Goal: Information Seeking & Learning: Learn about a topic

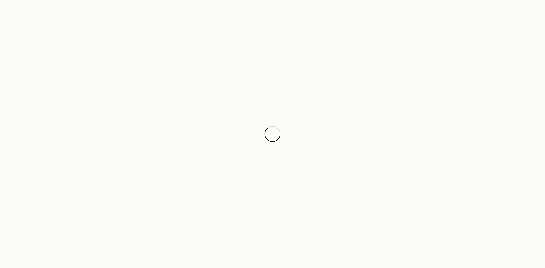
click at [248, 108] on div at bounding box center [272, 134] width 545 height 268
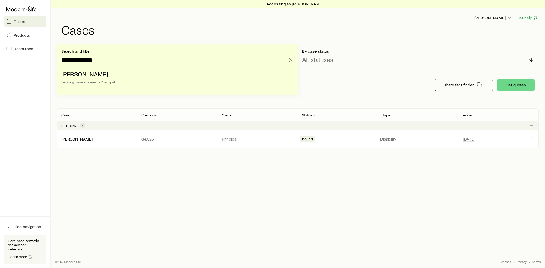
click at [112, 60] on input "**********" at bounding box center [177, 60] width 232 height 13
drag, startPoint x: 112, startPoint y: 60, endPoint x: 59, endPoint y: 59, distance: 52.6
click at [59, 59] on div "**********" at bounding box center [177, 69] width 241 height 51
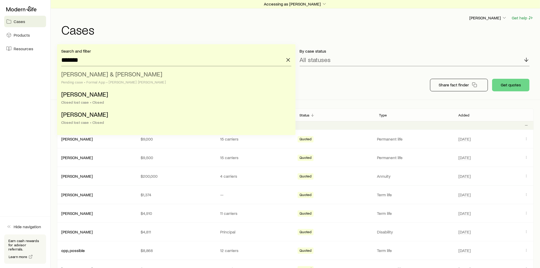
click at [111, 76] on span "[PERSON_NAME] & [PERSON_NAME]" at bounding box center [111, 74] width 101 height 8
type input "**********"
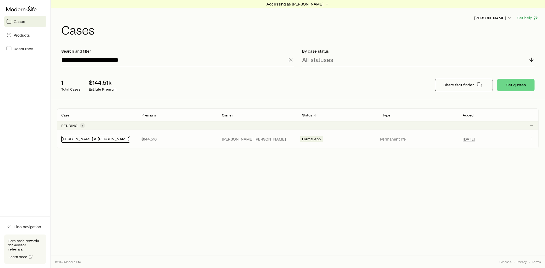
click at [87, 138] on link "[PERSON_NAME] & [PERSON_NAME]" at bounding box center [96, 138] width 68 height 5
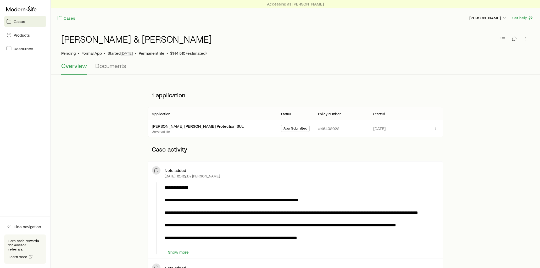
scroll to position [29, 0]
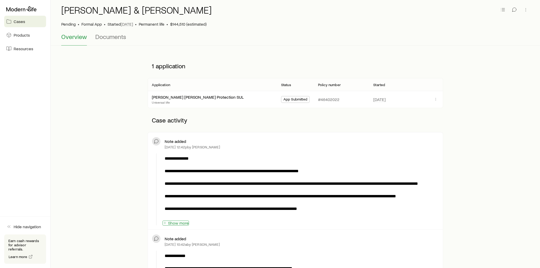
click at [181, 223] on button "Show more" at bounding box center [176, 223] width 26 height 5
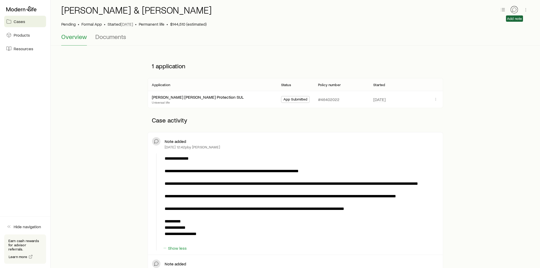
click at [515, 10] on icon "button" at bounding box center [514, 9] width 5 height 5
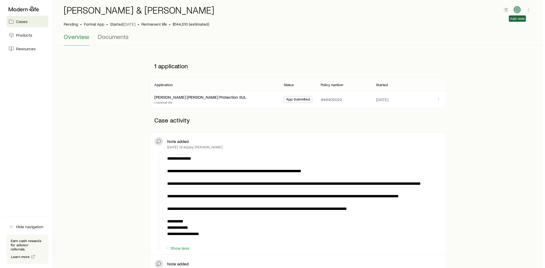
scroll to position [0, 0]
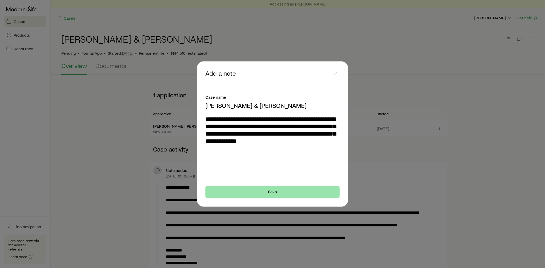
type textarea "**********"
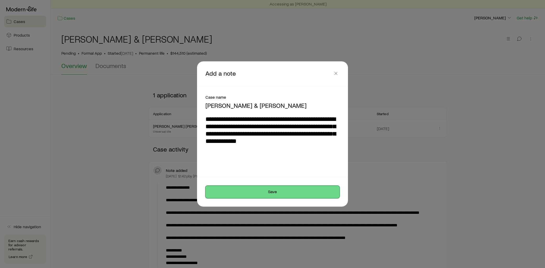
click at [275, 191] on button "Save" at bounding box center [272, 192] width 134 height 13
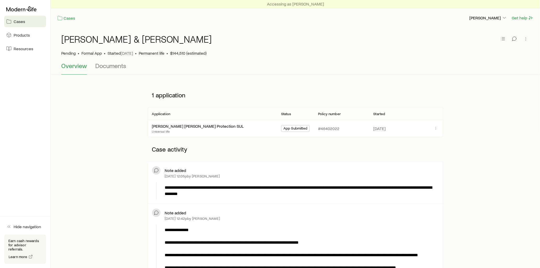
click at [74, 22] on div "Accessing as [PERSON_NAME] Cases [PERSON_NAME] Get help" at bounding box center [295, 13] width 489 height 27
click at [72, 19] on link "Cases" at bounding box center [66, 18] width 18 height 6
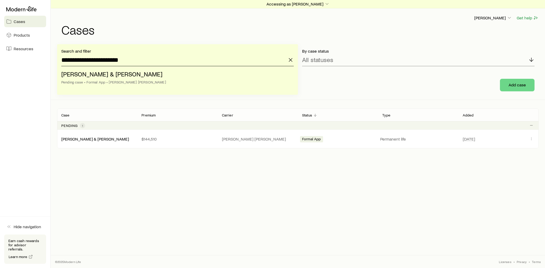
drag, startPoint x: 140, startPoint y: 61, endPoint x: 5, endPoint y: 67, distance: 135.0
click at [5, 67] on div "**********" at bounding box center [272, 134] width 545 height 268
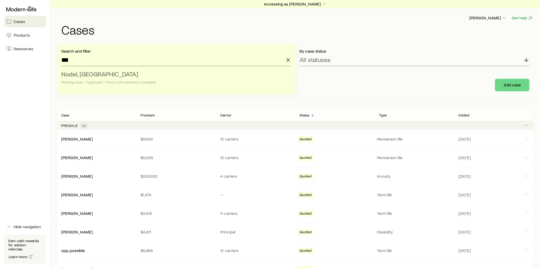
click at [93, 77] on span "Nodel, [GEOGRAPHIC_DATA]" at bounding box center [99, 74] width 77 height 8
type input "**********"
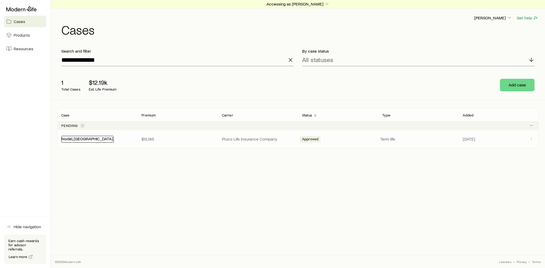
click at [72, 138] on link "Nodel, [GEOGRAPHIC_DATA]" at bounding box center [87, 138] width 51 height 5
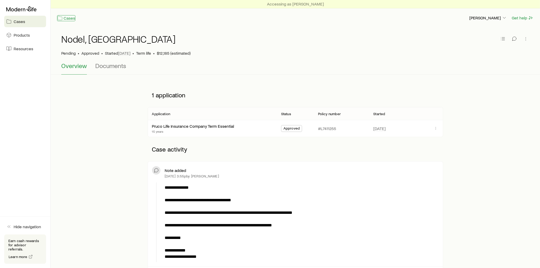
click at [67, 19] on link "Cases" at bounding box center [66, 18] width 18 height 6
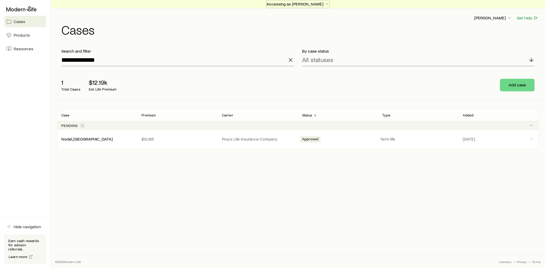
click at [324, 1] on icon "button" at bounding box center [326, 3] width 5 height 5
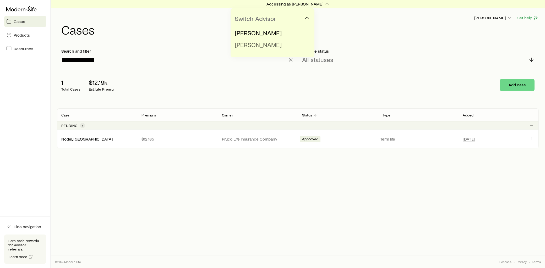
click at [265, 43] on li "[PERSON_NAME]" at bounding box center [271, 45] width 72 height 12
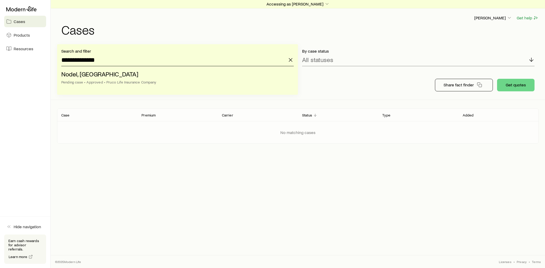
drag, startPoint x: 126, startPoint y: 63, endPoint x: 51, endPoint y: 63, distance: 75.2
click at [51, 63] on div "**********" at bounding box center [272, 134] width 545 height 268
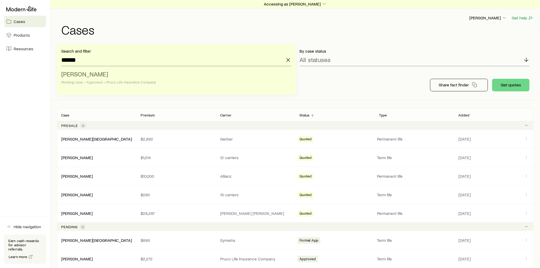
click at [91, 73] on span "[PERSON_NAME]" at bounding box center [84, 74] width 47 height 8
type input "**********"
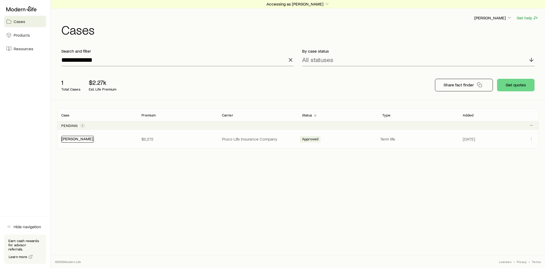
click at [75, 138] on link "[PERSON_NAME]" at bounding box center [77, 138] width 31 height 5
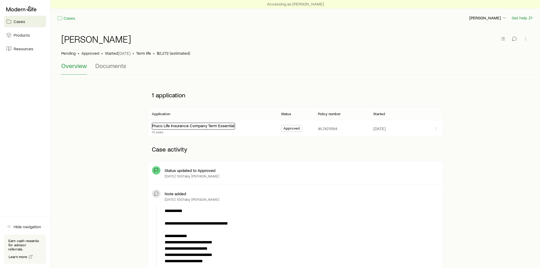
click at [218, 127] on link "Pruco Life Insurance Company Term Essential" at bounding box center [193, 125] width 82 height 5
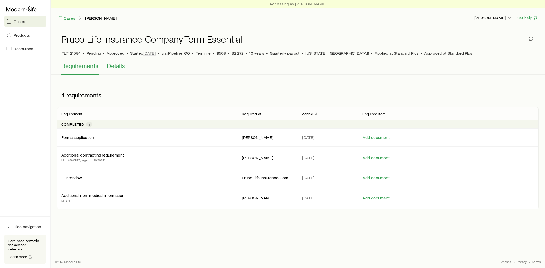
click at [123, 67] on span "Details" at bounding box center [116, 65] width 18 height 7
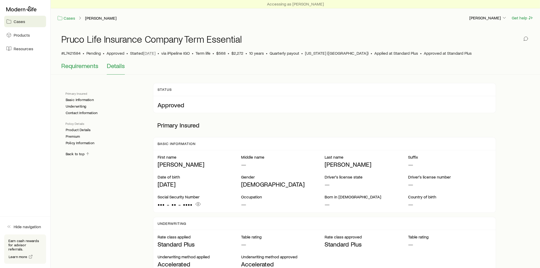
click at [95, 67] on span "Requirements" at bounding box center [79, 65] width 37 height 7
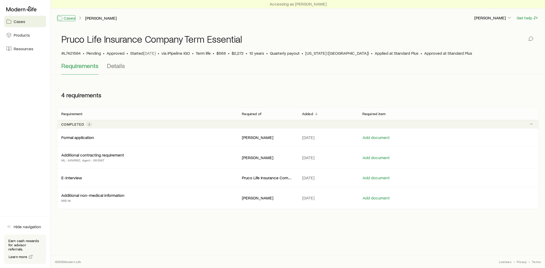
click at [73, 19] on link "Cases" at bounding box center [66, 18] width 18 height 6
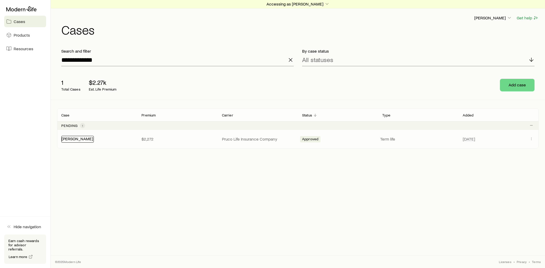
click at [73, 137] on link "[PERSON_NAME]" at bounding box center [77, 138] width 31 height 5
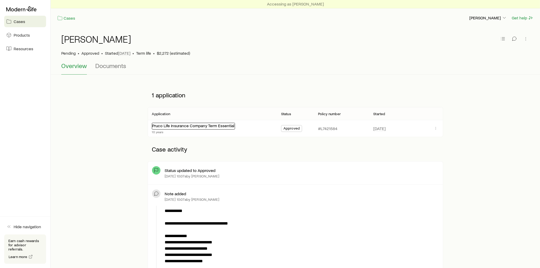
click at [208, 124] on link "Pruco Life Insurance Company Term Essential" at bounding box center [193, 125] width 82 height 5
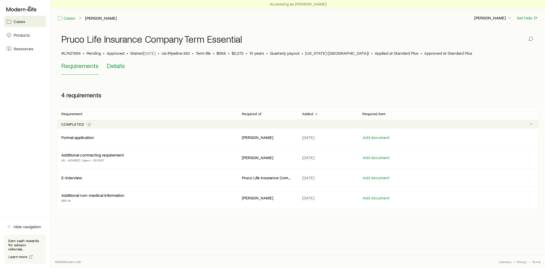
click at [114, 67] on span "Details" at bounding box center [116, 65] width 18 height 7
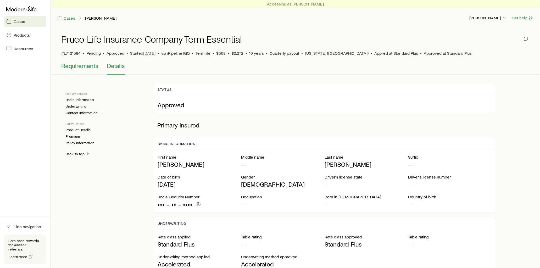
click at [82, 65] on span "Requirements" at bounding box center [79, 65] width 37 height 7
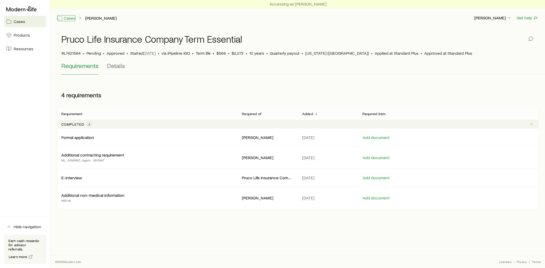
click at [70, 19] on link "Cases" at bounding box center [66, 18] width 18 height 6
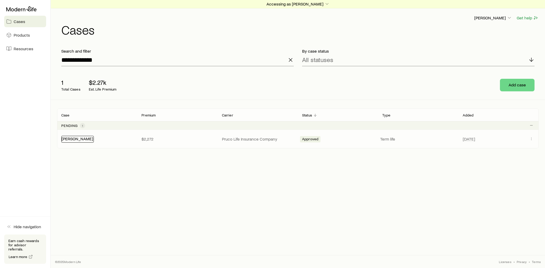
click at [81, 140] on link "[PERSON_NAME]" at bounding box center [77, 138] width 31 height 5
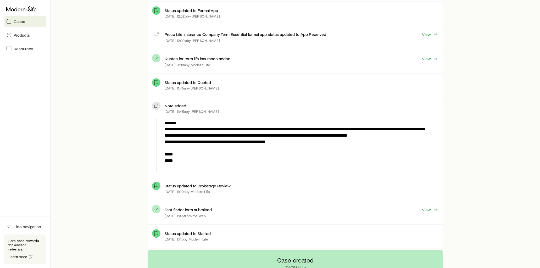
scroll to position [1251, 0]
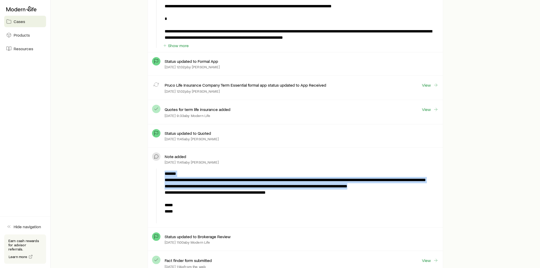
drag, startPoint x: 401, startPoint y: 192, endPoint x: 164, endPoint y: 194, distance: 236.7
click at [165, 194] on p "**********" at bounding box center [301, 196] width 272 height 50
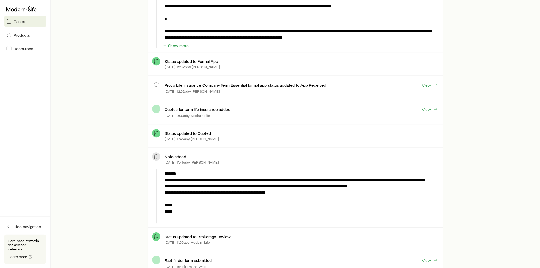
drag, startPoint x: 164, startPoint y: 194, endPoint x: 315, endPoint y: 206, distance: 150.8
click at [314, 207] on p "**********" at bounding box center [301, 196] width 272 height 50
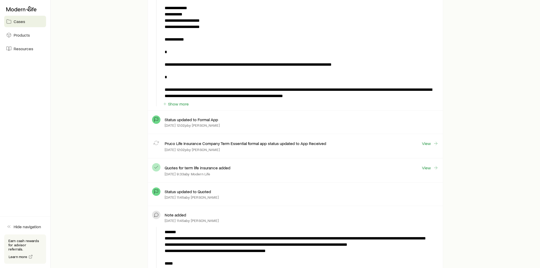
scroll to position [1135, 0]
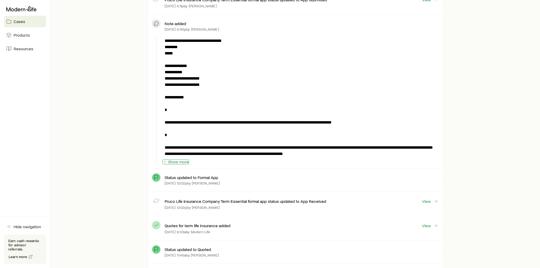
click at [176, 162] on button "Show more" at bounding box center [176, 161] width 26 height 5
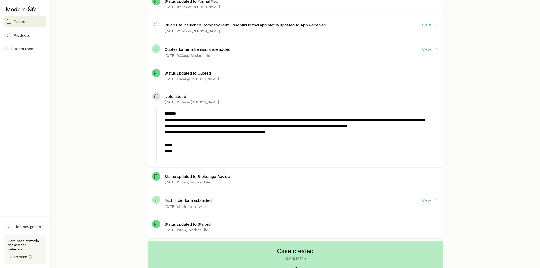
scroll to position [1397, 0]
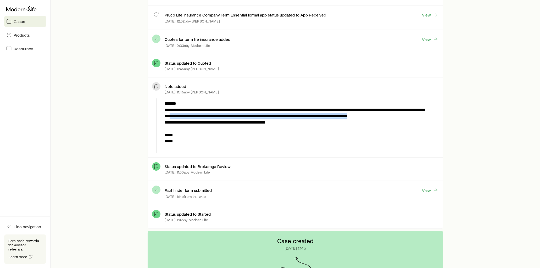
drag, startPoint x: 405, startPoint y: 122, endPoint x: 169, endPoint y: 120, distance: 235.2
click at [169, 120] on p "**********" at bounding box center [301, 126] width 272 height 50
click at [398, 128] on p "**********" at bounding box center [301, 126] width 272 height 50
drag, startPoint x: 404, startPoint y: 121, endPoint x: 166, endPoint y: 122, distance: 238.6
click at [166, 122] on p "**********" at bounding box center [301, 126] width 272 height 50
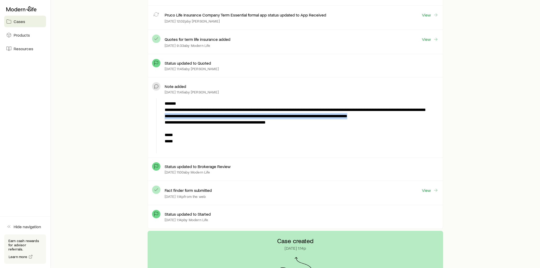
copy p "**********"
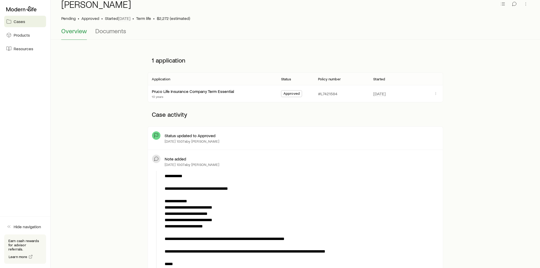
scroll to position [0, 0]
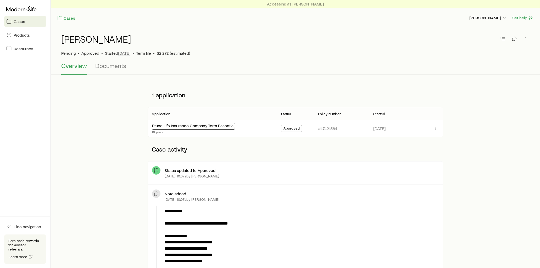
click at [199, 126] on link "Pruco Life Insurance Company Term Essential" at bounding box center [193, 125] width 82 height 5
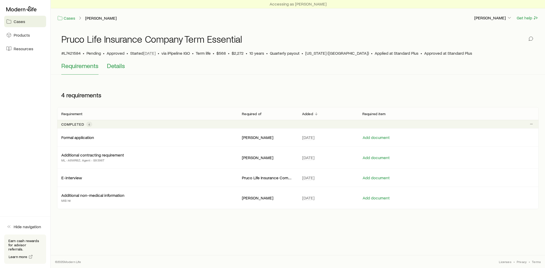
click at [112, 65] on span "Details" at bounding box center [116, 65] width 18 height 7
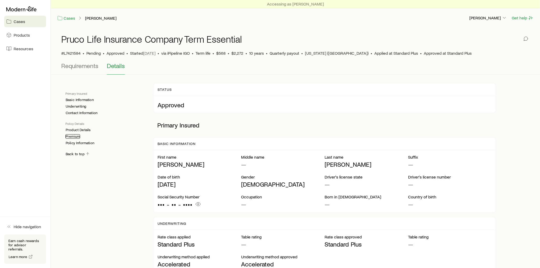
click at [79, 138] on link "Premium" at bounding box center [72, 136] width 15 height 4
click at [95, 67] on span "Requirements" at bounding box center [79, 65] width 37 height 7
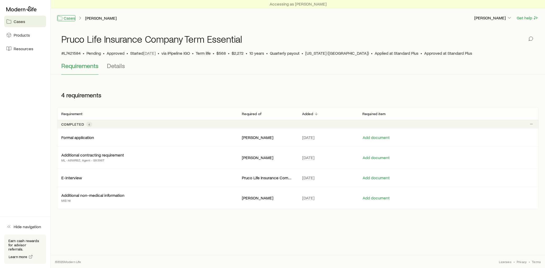
click at [72, 17] on link "Cases" at bounding box center [66, 18] width 18 height 6
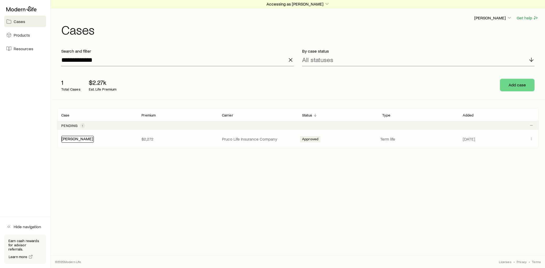
click at [76, 141] on link "[PERSON_NAME]" at bounding box center [77, 138] width 31 height 5
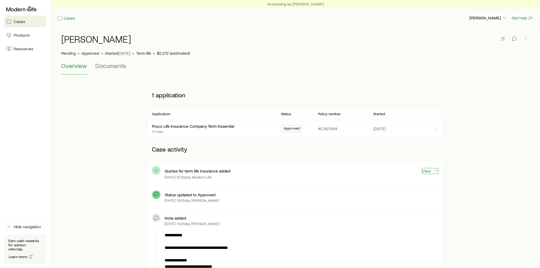
click at [430, 170] on link "View" at bounding box center [430, 171] width 17 height 6
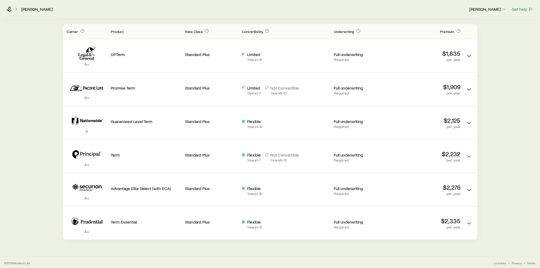
scroll to position [151, 0]
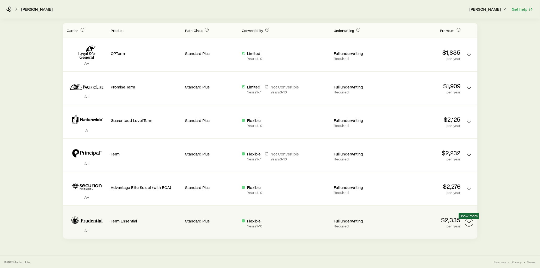
click at [469, 221] on icon "Term quotes" at bounding box center [469, 222] width 6 height 6
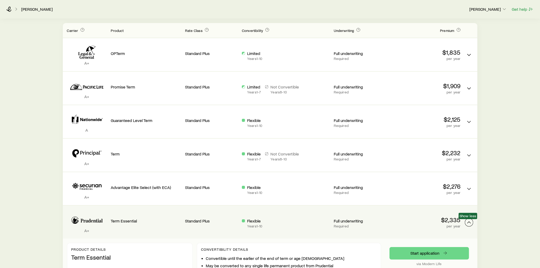
click at [470, 221] on icon "Term quotes" at bounding box center [469, 222] width 6 height 6
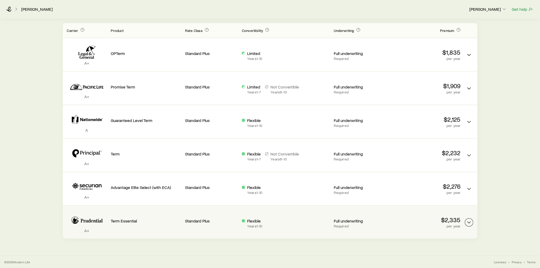
scroll to position [35, 0]
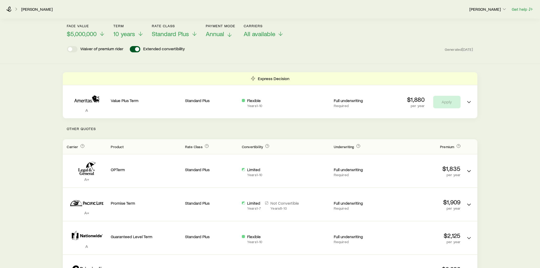
click at [231, 32] on icon at bounding box center [230, 35] width 6 height 6
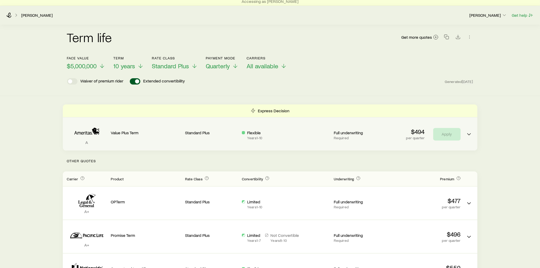
scroll to position [0, 0]
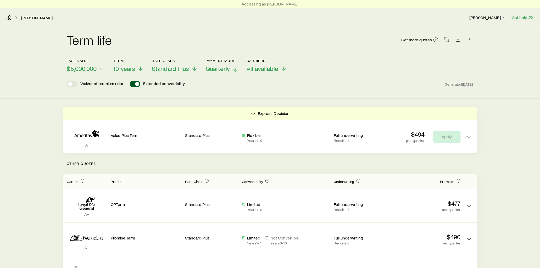
click at [235, 70] on icon at bounding box center [235, 70] width 6 height 6
click at [228, 70] on polyline at bounding box center [230, 71] width 4 height 2
click at [234, 67] on icon at bounding box center [235, 70] width 6 height 6
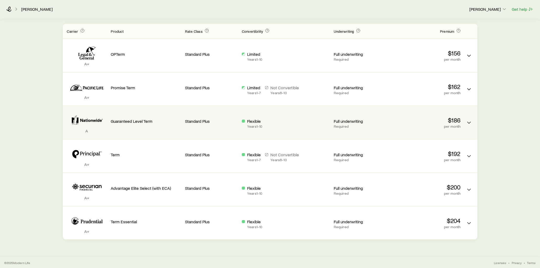
scroll to position [151, 0]
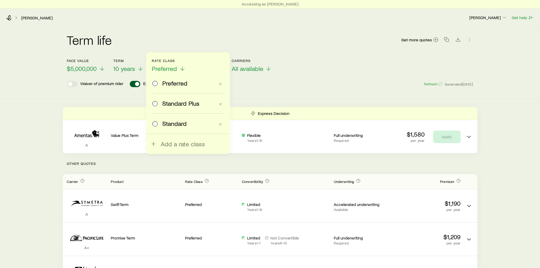
click at [274, 86] on div "Waiver of premium rider Extended convertibility Refresh Generated 94d ago" at bounding box center [270, 84] width 406 height 6
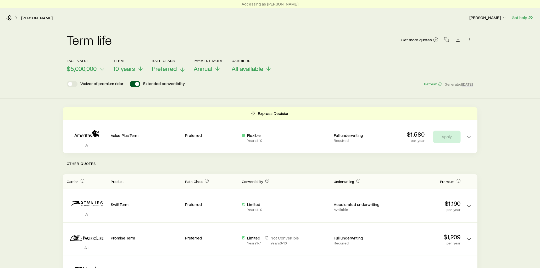
click at [184, 69] on icon at bounding box center [182, 70] width 6 height 6
click at [431, 83] on button "Refresh" at bounding box center [433, 84] width 19 height 5
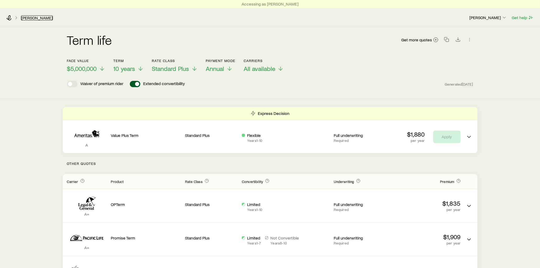
click at [30, 18] on link "[PERSON_NAME]" at bounding box center [37, 17] width 32 height 5
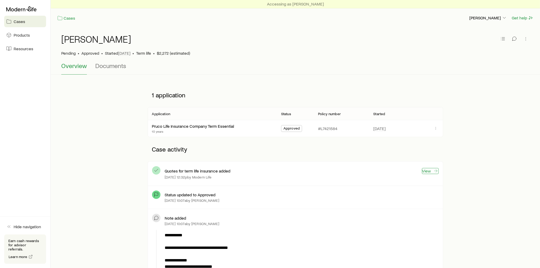
click at [430, 171] on link "View" at bounding box center [430, 171] width 17 height 6
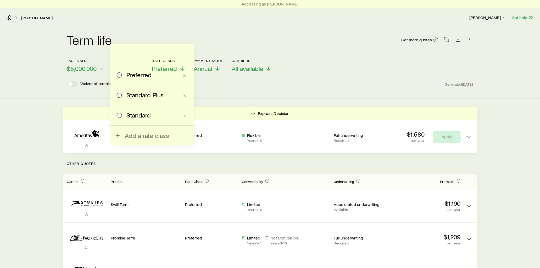
click at [115, 96] on div "Preferred Standard Plus Standard Add a rate class" at bounding box center [153, 95] width 84 height 102
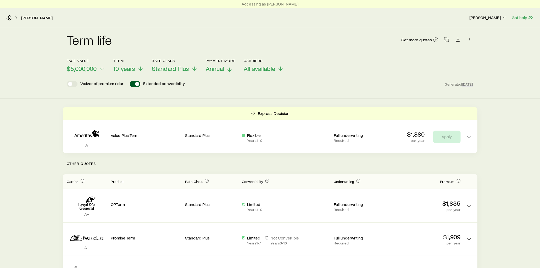
click at [231, 69] on icon at bounding box center [230, 70] width 6 height 6
click at [235, 69] on icon at bounding box center [235, 70] width 6 height 6
